Goal: Task Accomplishment & Management: Manage account settings

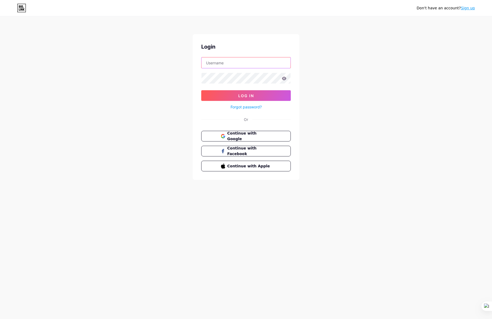
click at [252, 62] on input "text" at bounding box center [246, 62] width 89 height 11
type input "[EMAIL_ADDRESS][DOMAIN_NAME]"
click at [201, 90] on button "Log In" at bounding box center [246, 95] width 90 height 11
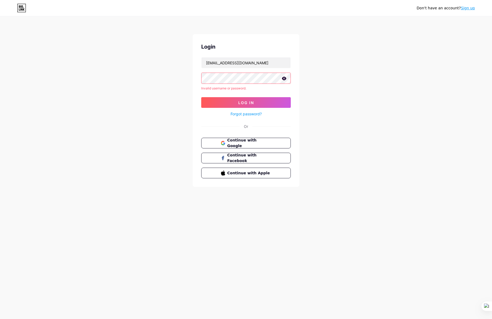
click at [286, 79] on icon at bounding box center [284, 78] width 5 height 3
click at [201, 97] on button "Log In" at bounding box center [246, 102] width 90 height 11
click at [262, 141] on span "Continue with Google" at bounding box center [249, 142] width 45 height 11
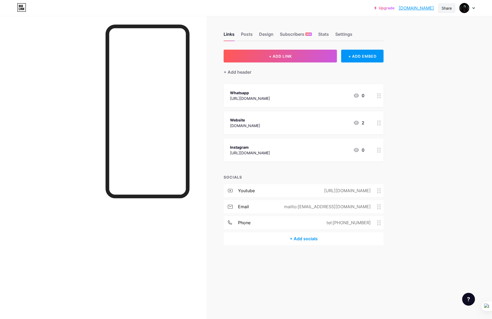
click at [447, 9] on div "Share" at bounding box center [447, 8] width 10 height 6
click at [402, 26] on div "Copy link" at bounding box center [403, 27] width 20 height 6
